Goal: Information Seeking & Learning: Learn about a topic

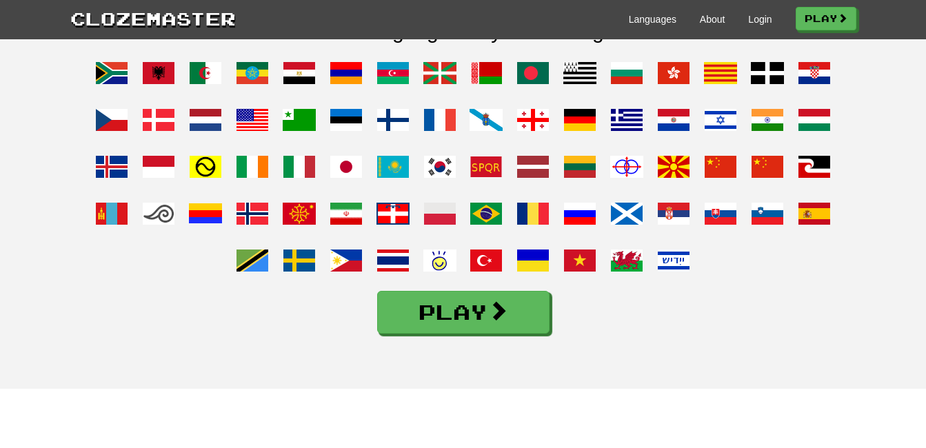
scroll to position [1131, 0]
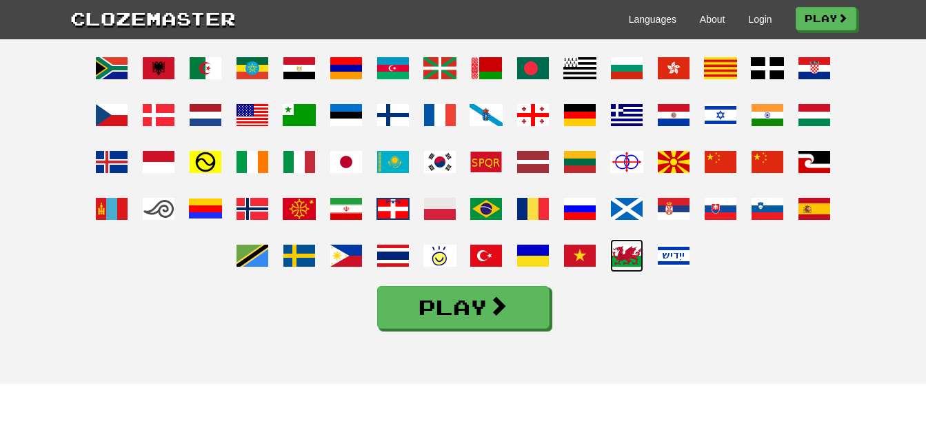
click at [623, 272] on span at bounding box center [626, 255] width 33 height 33
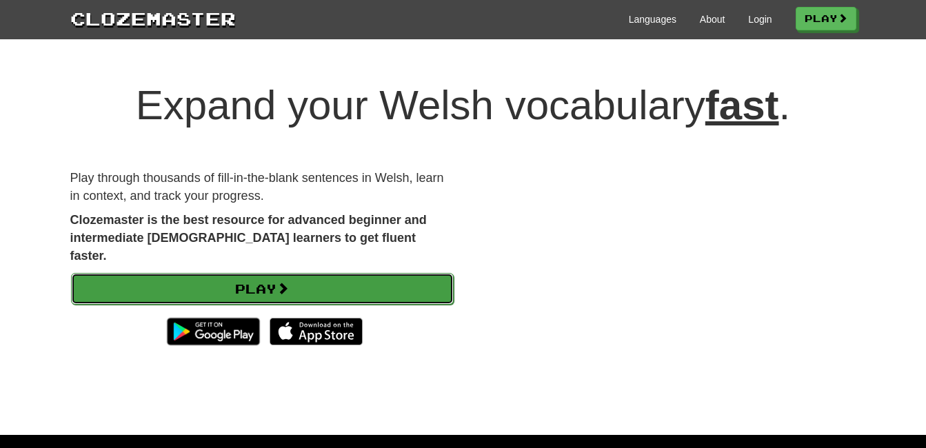
click at [282, 282] on span at bounding box center [282, 288] width 12 height 12
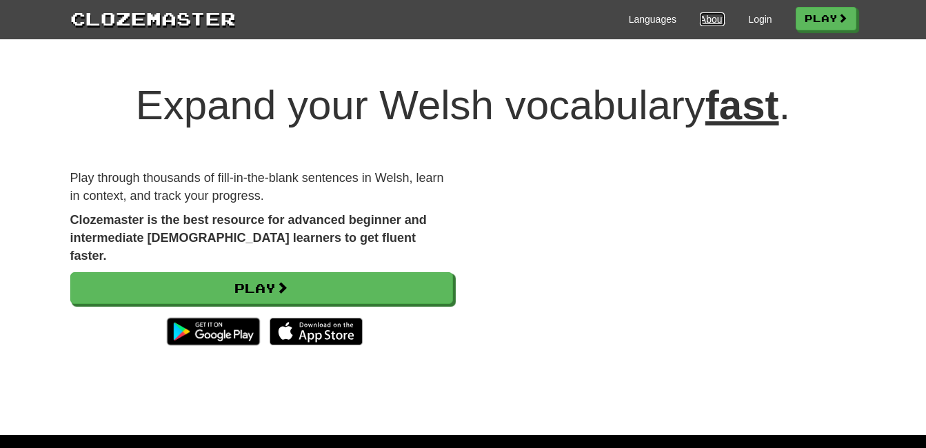
click at [713, 18] on link "About" at bounding box center [713, 19] width 26 height 14
